Goal: Task Accomplishment & Management: Manage account settings

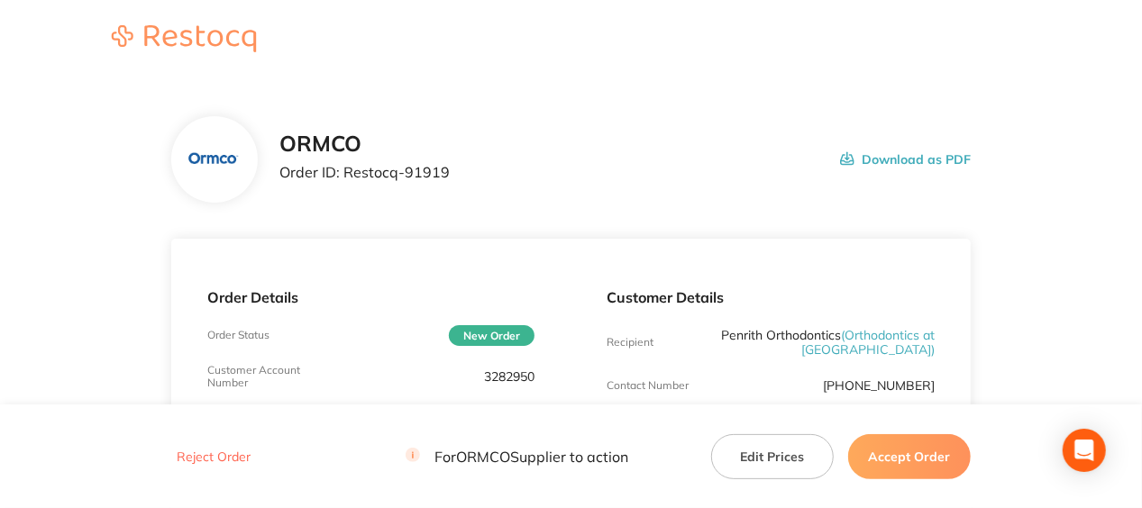
click at [934, 469] on button "Accept Order" at bounding box center [909, 455] width 123 height 45
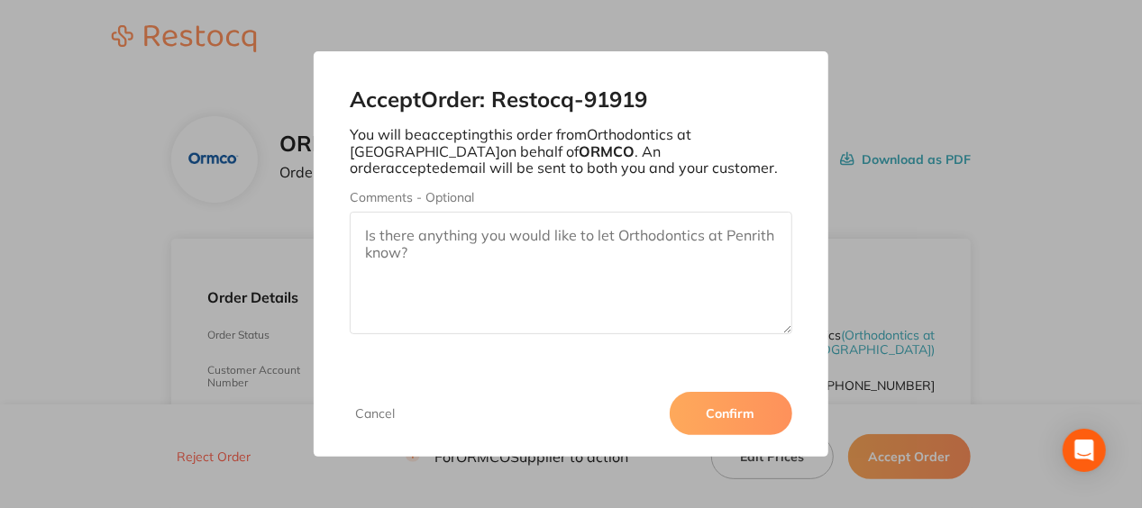
click at [694, 402] on button "Confirm" at bounding box center [730, 413] width 123 height 43
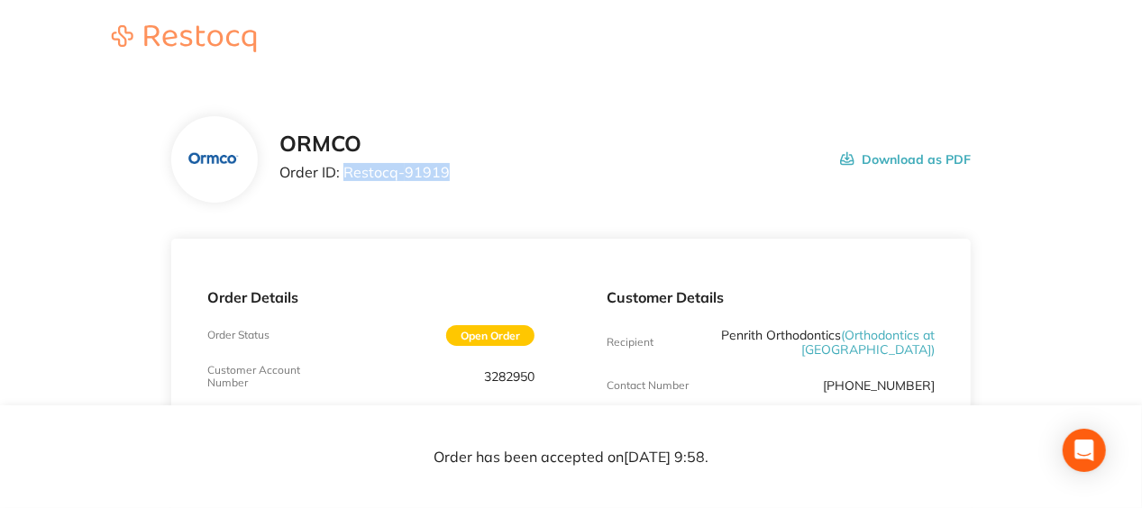
drag, startPoint x: 452, startPoint y: 175, endPoint x: 341, endPoint y: 178, distance: 110.9
click at [341, 178] on div "ORMCO Order ID: Restocq- 91919 Download as PDF" at bounding box center [624, 160] width 691 height 56
copy p "Restocq- 91919"
click at [468, 507] on html "ORMCO Order ID: Restocq- 91919 Download as PDF Order Details Order Status Open …" at bounding box center [571, 254] width 1142 height 508
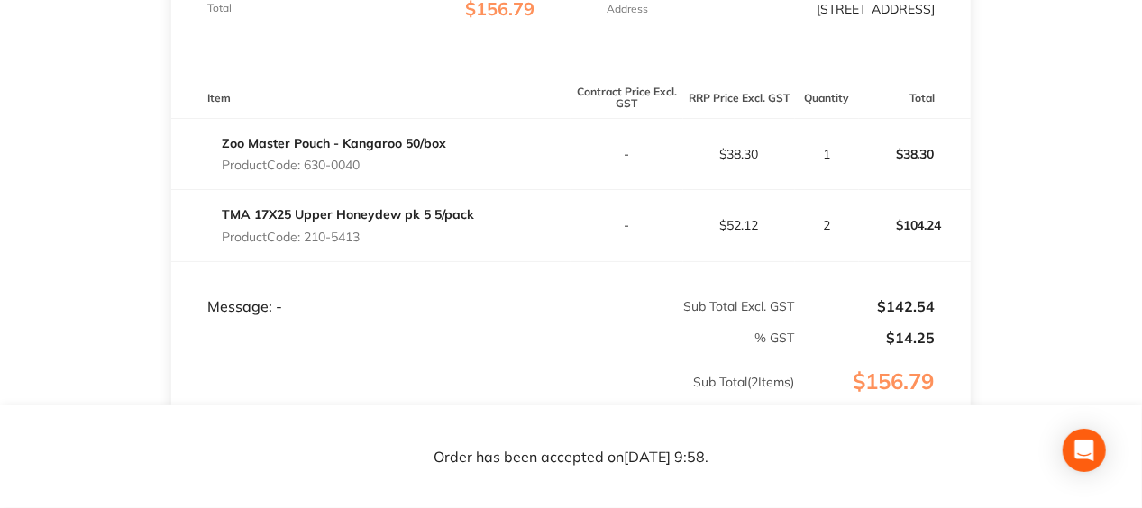
scroll to position [456, 0]
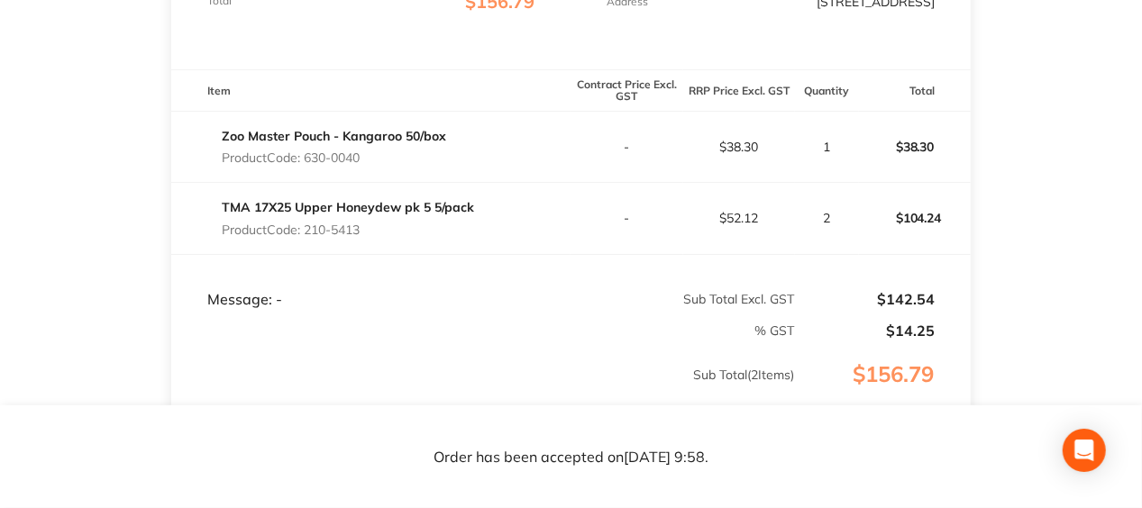
drag, startPoint x: 370, startPoint y: 164, endPoint x: 306, endPoint y: 171, distance: 64.4
click at [306, 165] on p "Product Code: 630-0040" at bounding box center [334, 157] width 224 height 14
copy p "630-0040"
drag, startPoint x: 369, startPoint y: 234, endPoint x: 308, endPoint y: 241, distance: 60.7
click at [308, 237] on p "Product Code: 210-5413" at bounding box center [348, 230] width 252 height 14
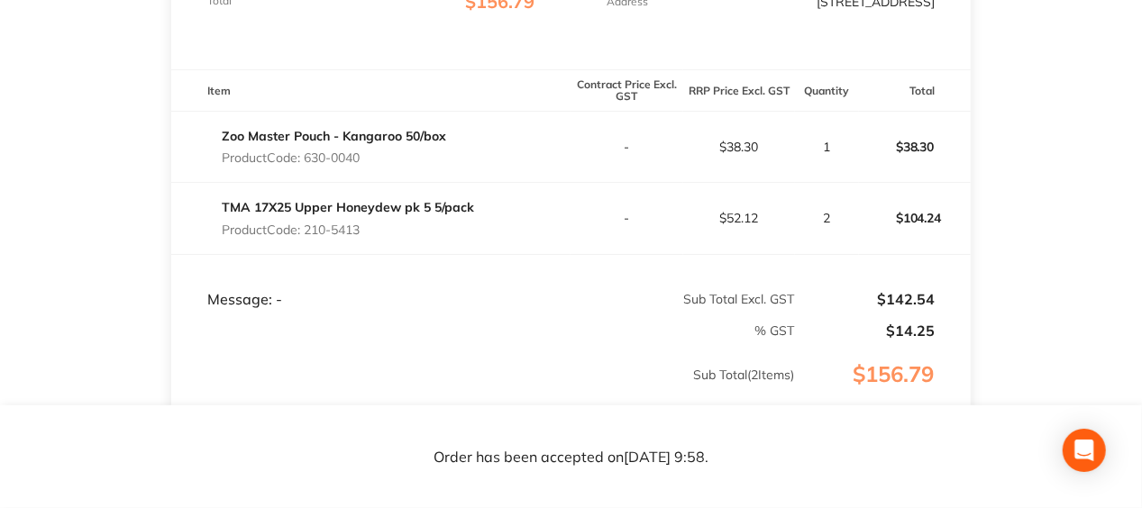
copy p "210-5413"
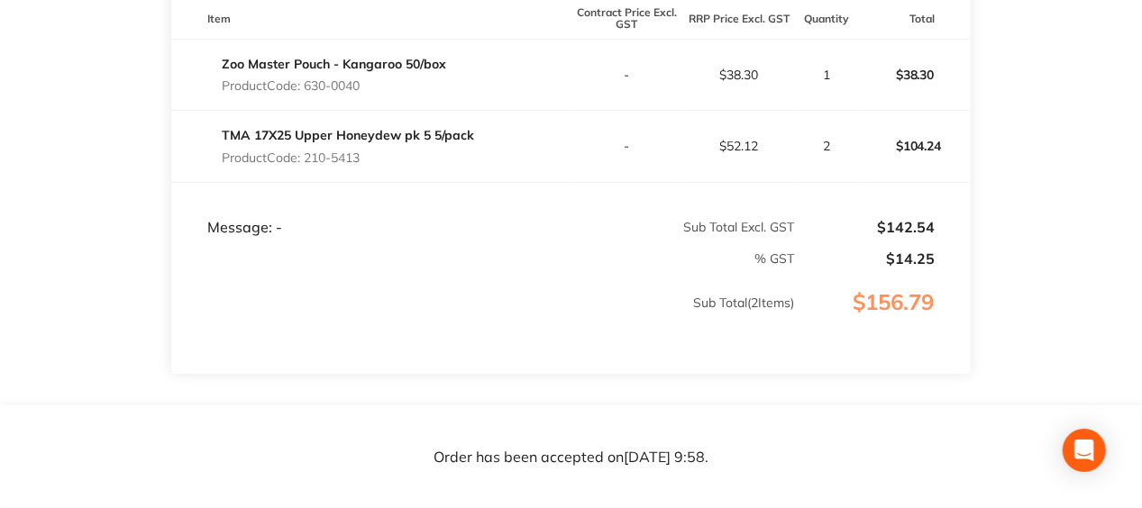
scroll to position [559, 0]
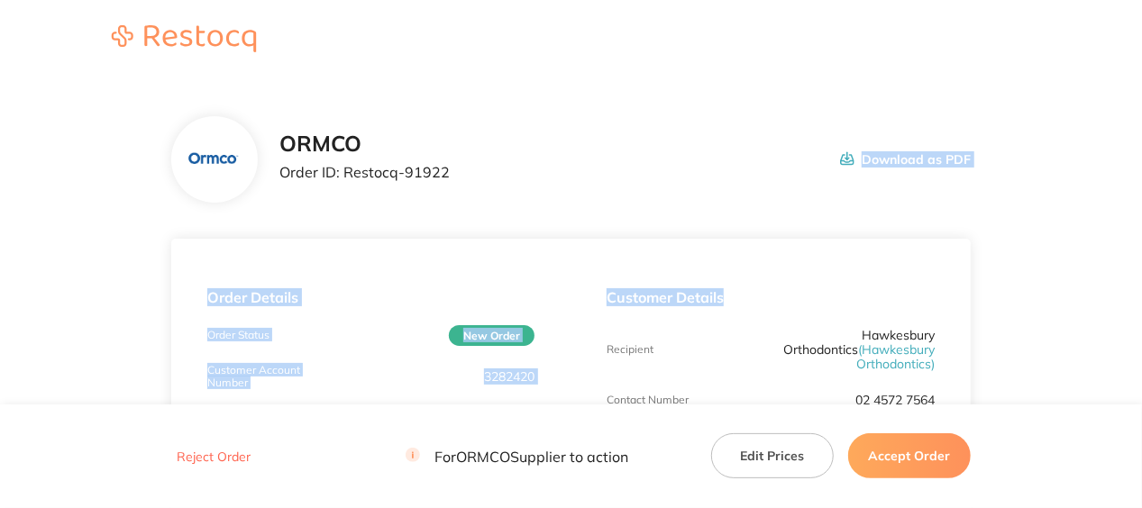
drag, startPoint x: 1141, startPoint y: 117, endPoint x: 1140, endPoint y: 213, distance: 95.5
drag, startPoint x: 1140, startPoint y: 213, endPoint x: 1059, endPoint y: 248, distance: 88.4
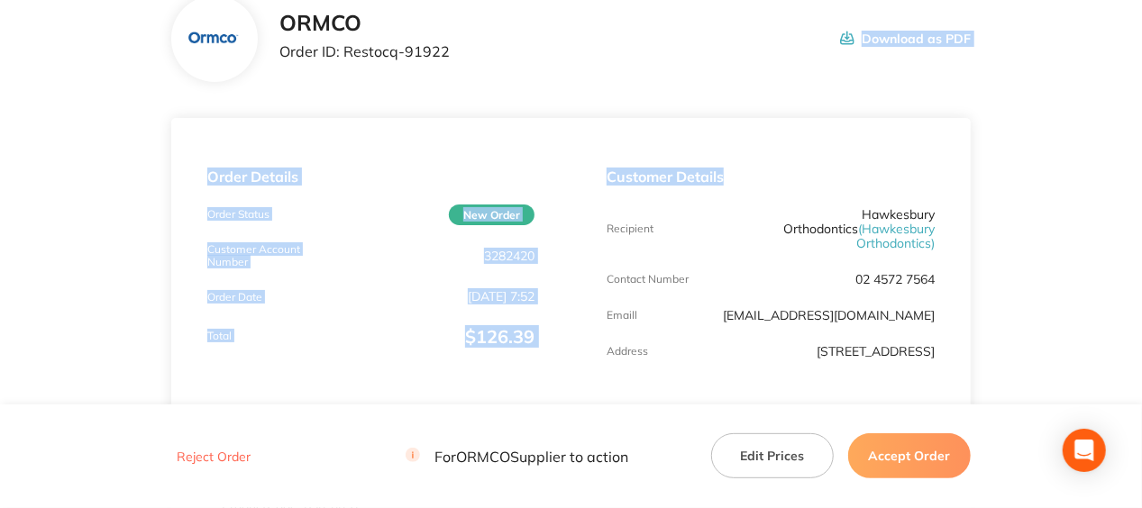
scroll to position [134, 0]
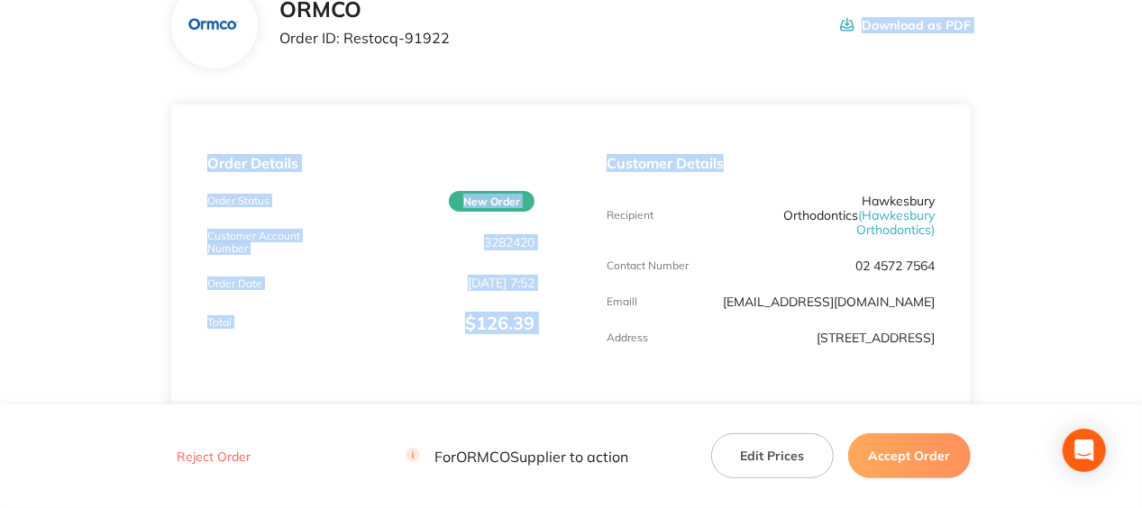
click at [894, 451] on button "Accept Order" at bounding box center [909, 455] width 123 height 45
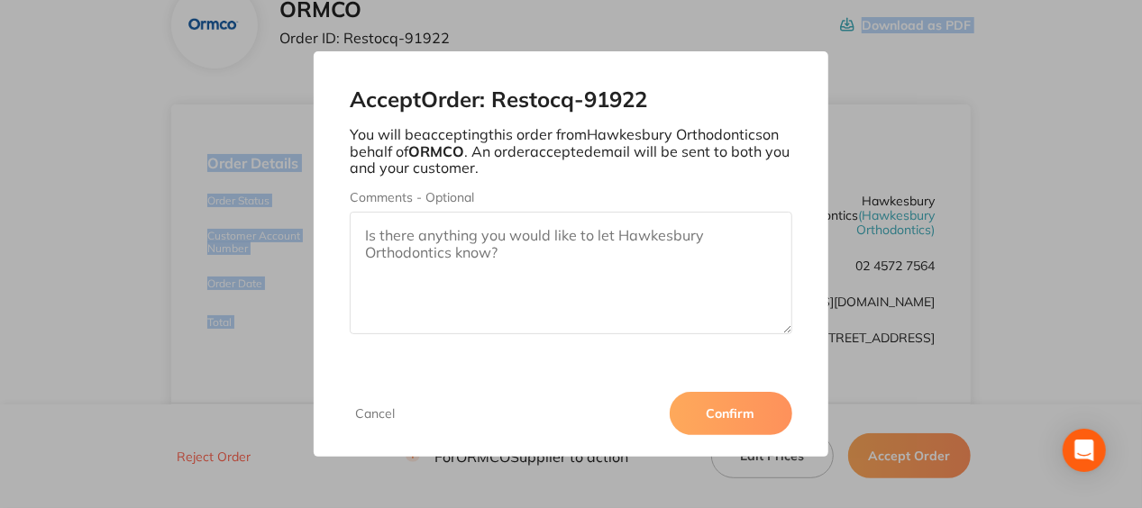
click at [688, 418] on button "Confirm" at bounding box center [730, 413] width 123 height 43
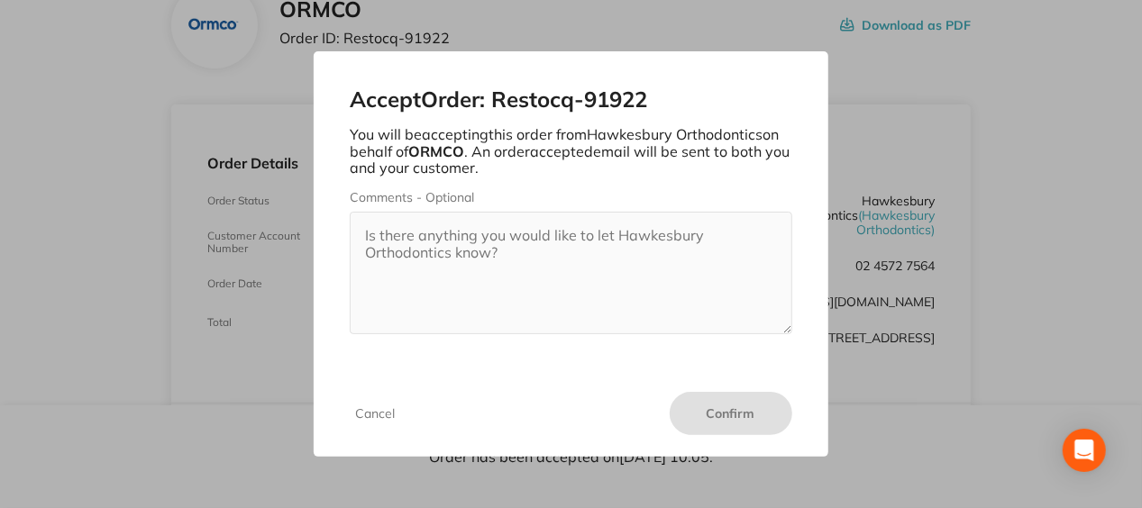
click at [974, 163] on div "Accept Order: Restocq- 91922 You will be accepting this order from Hawkesbury O…" at bounding box center [571, 254] width 1142 height 508
click at [1130, 277] on div "Accept Order: Restocq- 91922 You will be accepting this order from Hawkesbury O…" at bounding box center [571, 254] width 1142 height 508
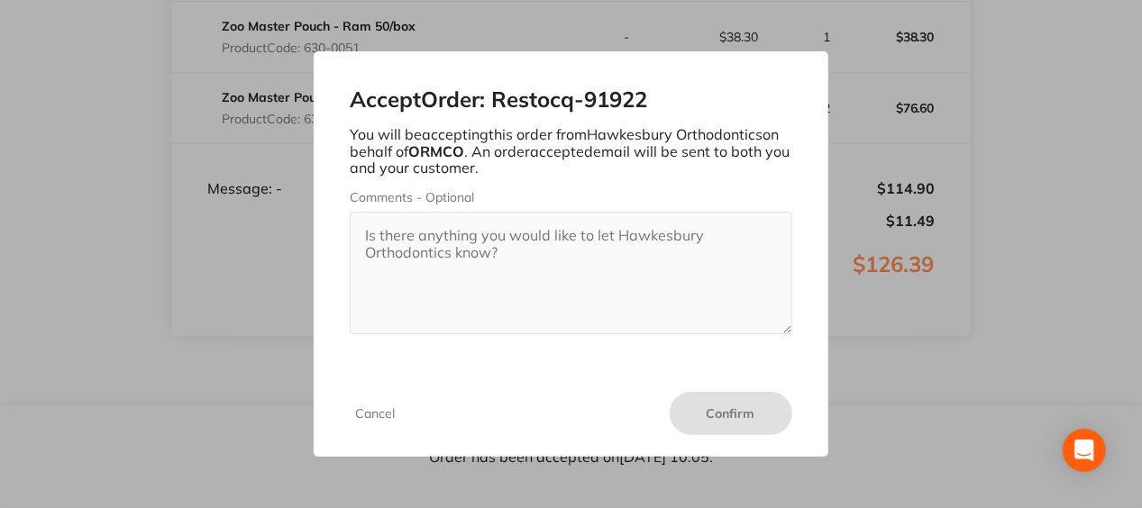
click at [1082, 168] on div "Accept Order: Restocq- 91922 You will be accepting this order from Hawkesbury O…" at bounding box center [571, 254] width 1142 height 508
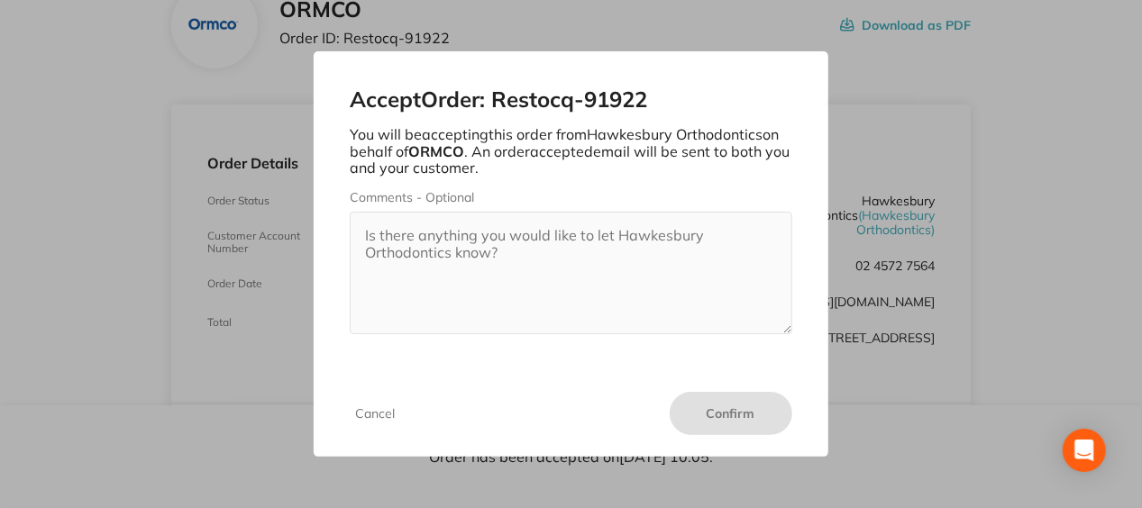
click at [589, 14] on div "Accept Order: Restocq- 91922 You will be accepting this order from Hawkesbury O…" at bounding box center [571, 254] width 1142 height 508
click at [357, 36] on div "Accept Order: Restocq- 91922 You will be accepting this order from Hawkesbury O…" at bounding box center [571, 254] width 1142 height 508
click at [400, 29] on div "Accept Order: Restocq- 91922 You will be accepting this order from Hawkesbury O…" at bounding box center [571, 254] width 1142 height 508
click at [429, 62] on div "Accept Order: Restocq- 91922 You will be accepting this order from Hawkesbury O…" at bounding box center [571, 211] width 514 height 320
click at [366, 414] on button "Cancel" at bounding box center [375, 413] width 50 height 16
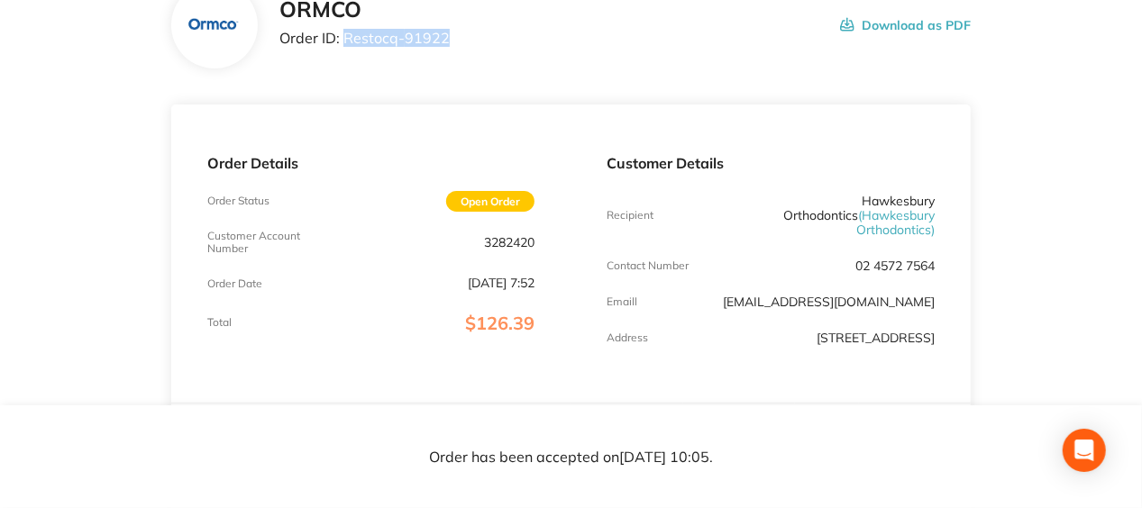
drag, startPoint x: 456, startPoint y: 41, endPoint x: 344, endPoint y: 49, distance: 112.0
click at [344, 49] on div "ORMCO Order ID: Restocq- 91922 Download as PDF" at bounding box center [624, 25] width 691 height 56
copy p "Restocq- 91922"
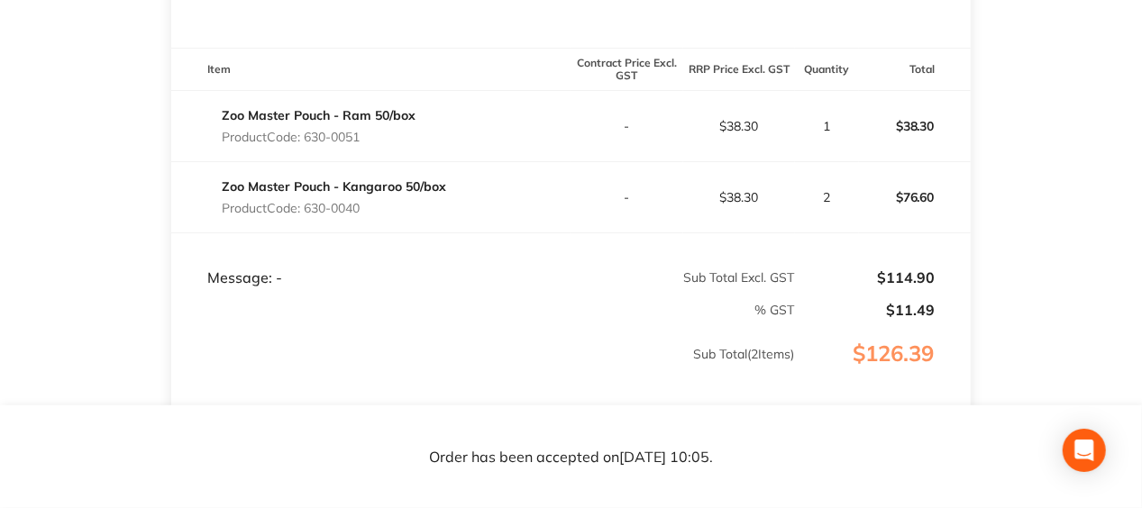
scroll to position [324, 0]
